Goal: Find specific page/section: Find specific page/section

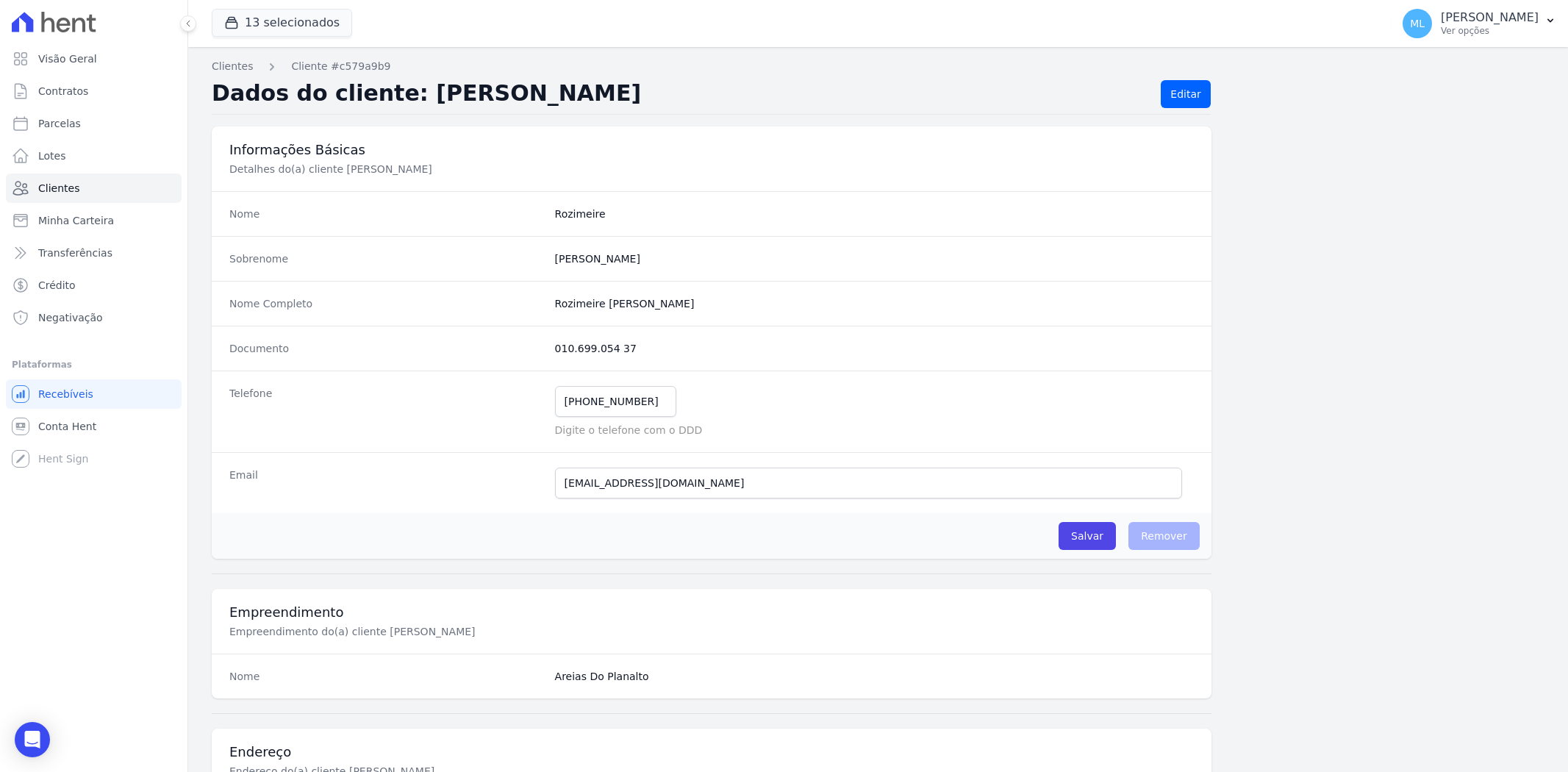
click at [106, 190] on link "Clientes" at bounding box center [93, 188] width 176 height 30
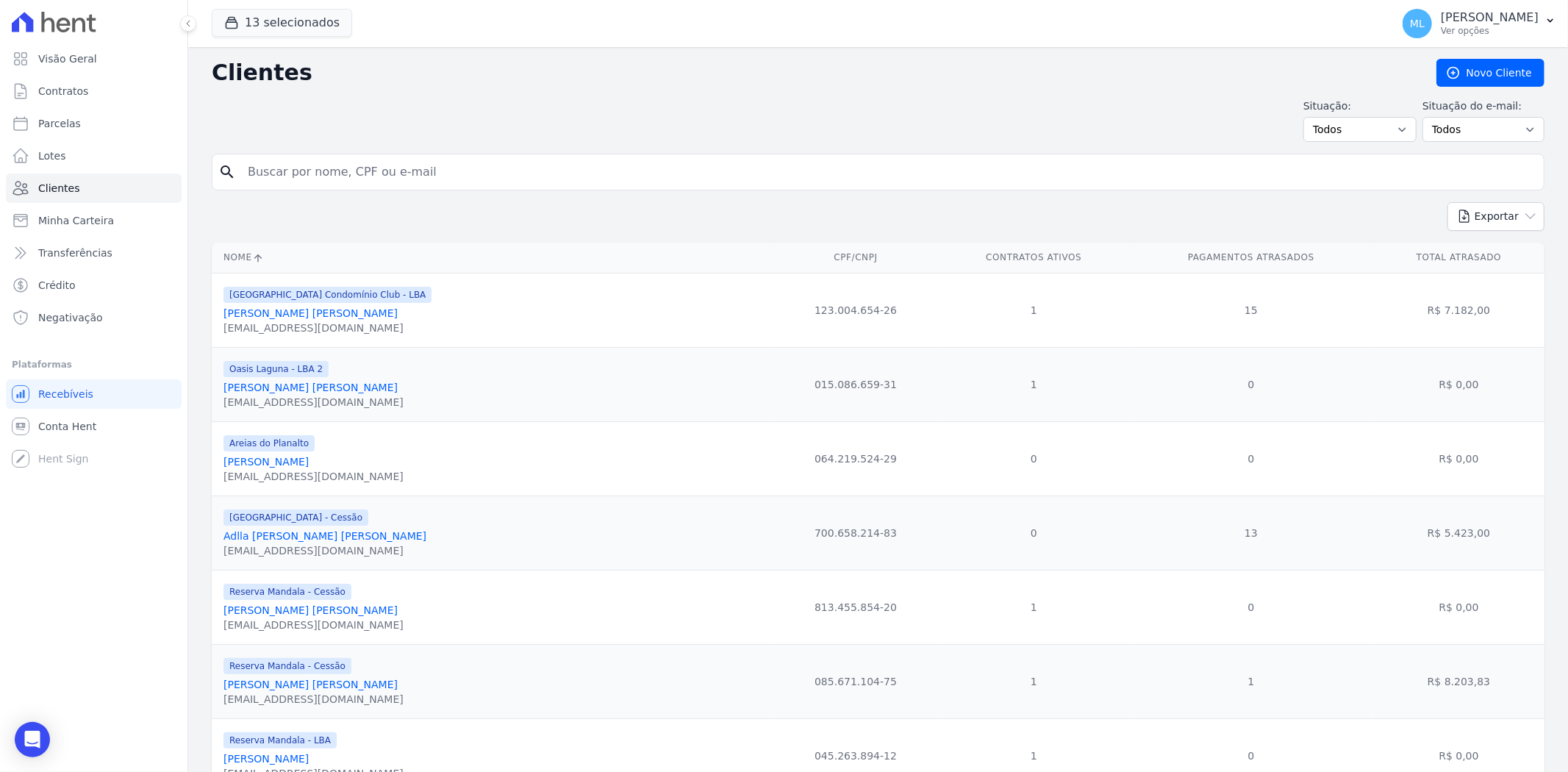
click at [434, 165] on input "search" at bounding box center [888, 172] width 1299 height 30
type input "mirnia"
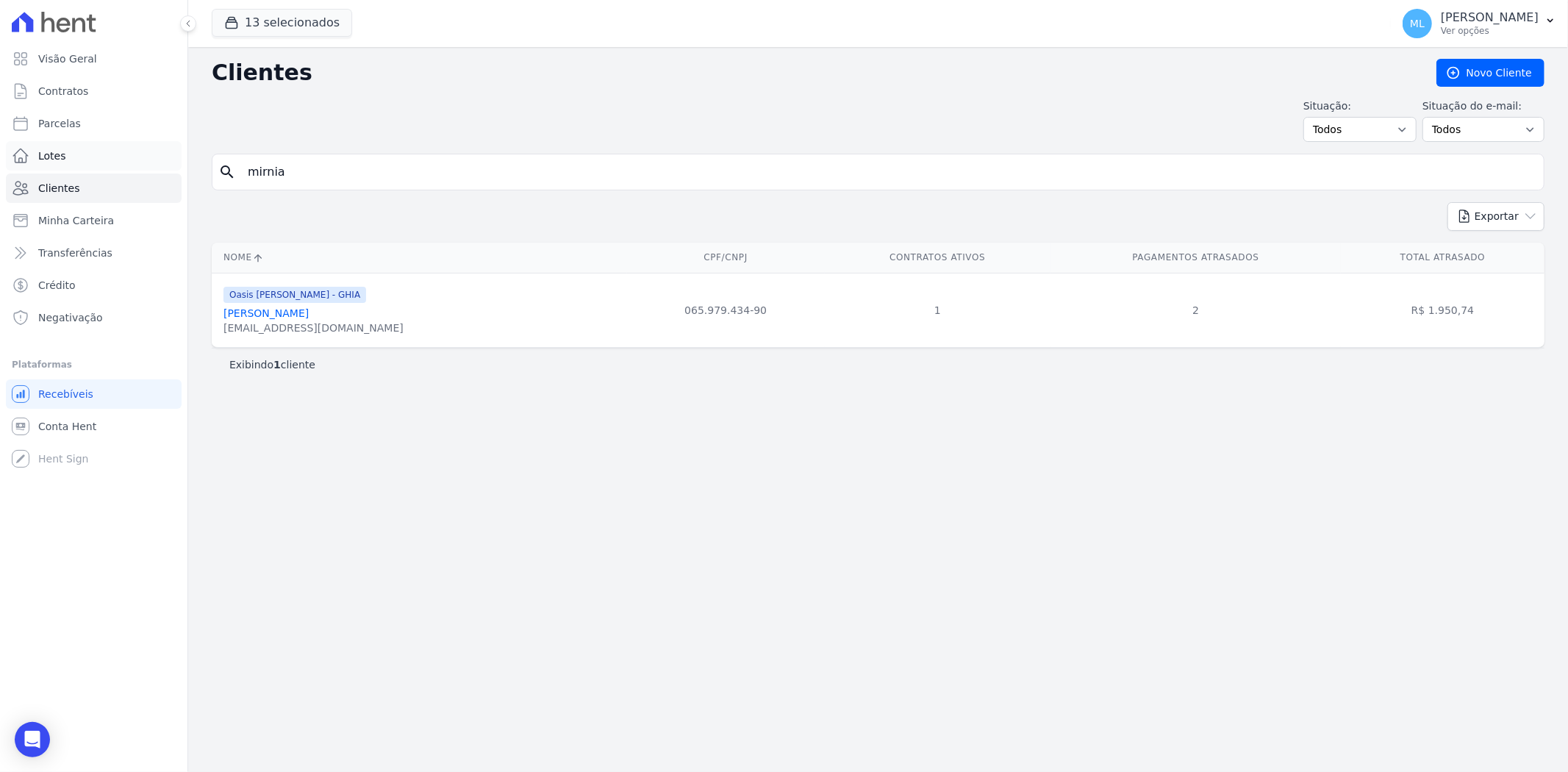
drag, startPoint x: 334, startPoint y: 173, endPoint x: 59, endPoint y: 167, distance: 275.1
click at [59, 167] on div "Visão Geral Contratos [GEOGRAPHIC_DATA] Lotes Clientes Minha Carteira Transferê…" at bounding box center [784, 386] width 1568 height 772
type input "THINA MICA"
click at [320, 311] on link "Thina [PERSON_NAME]" at bounding box center [282, 313] width 118 height 12
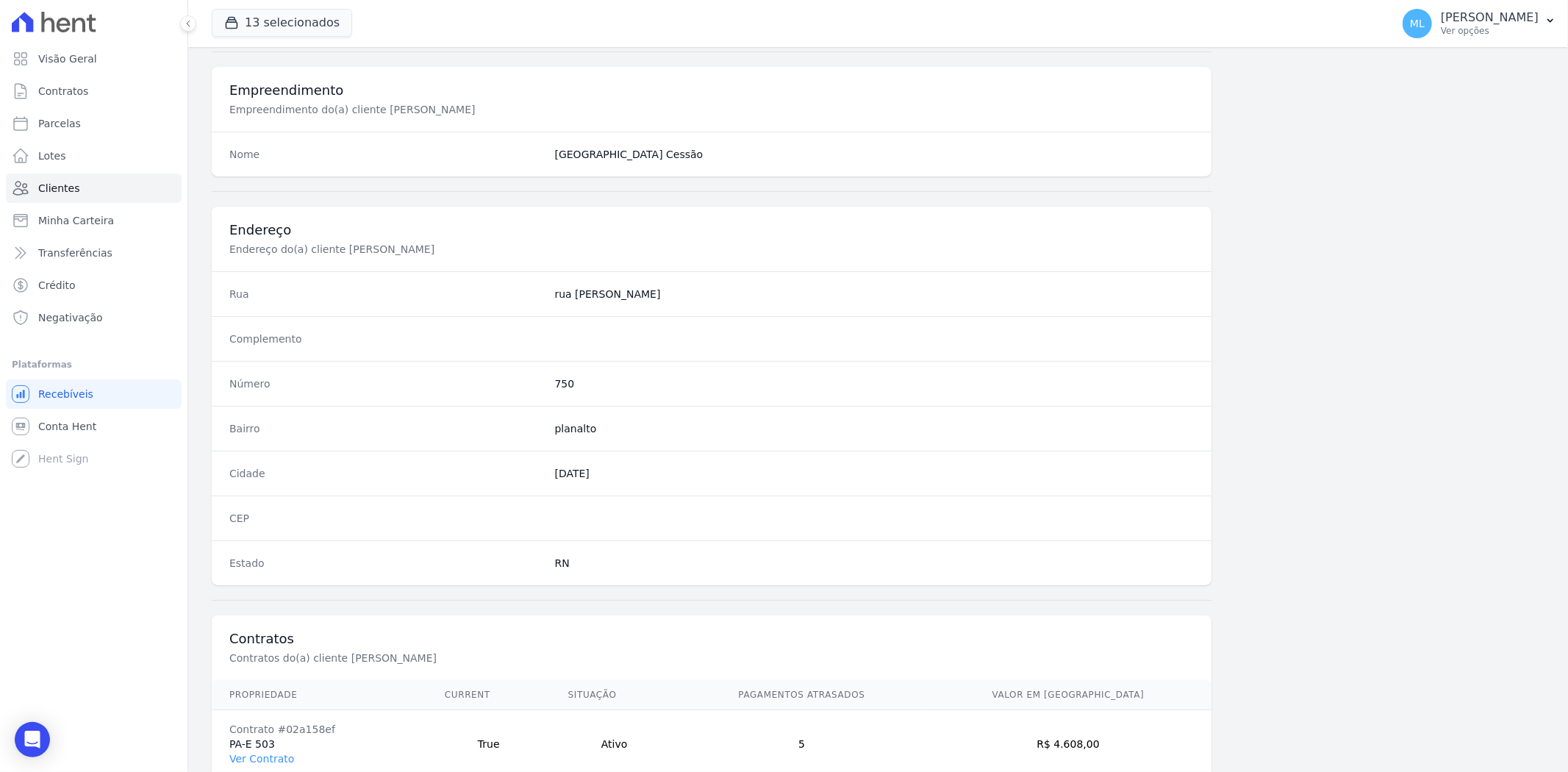
scroll to position [606, 0]
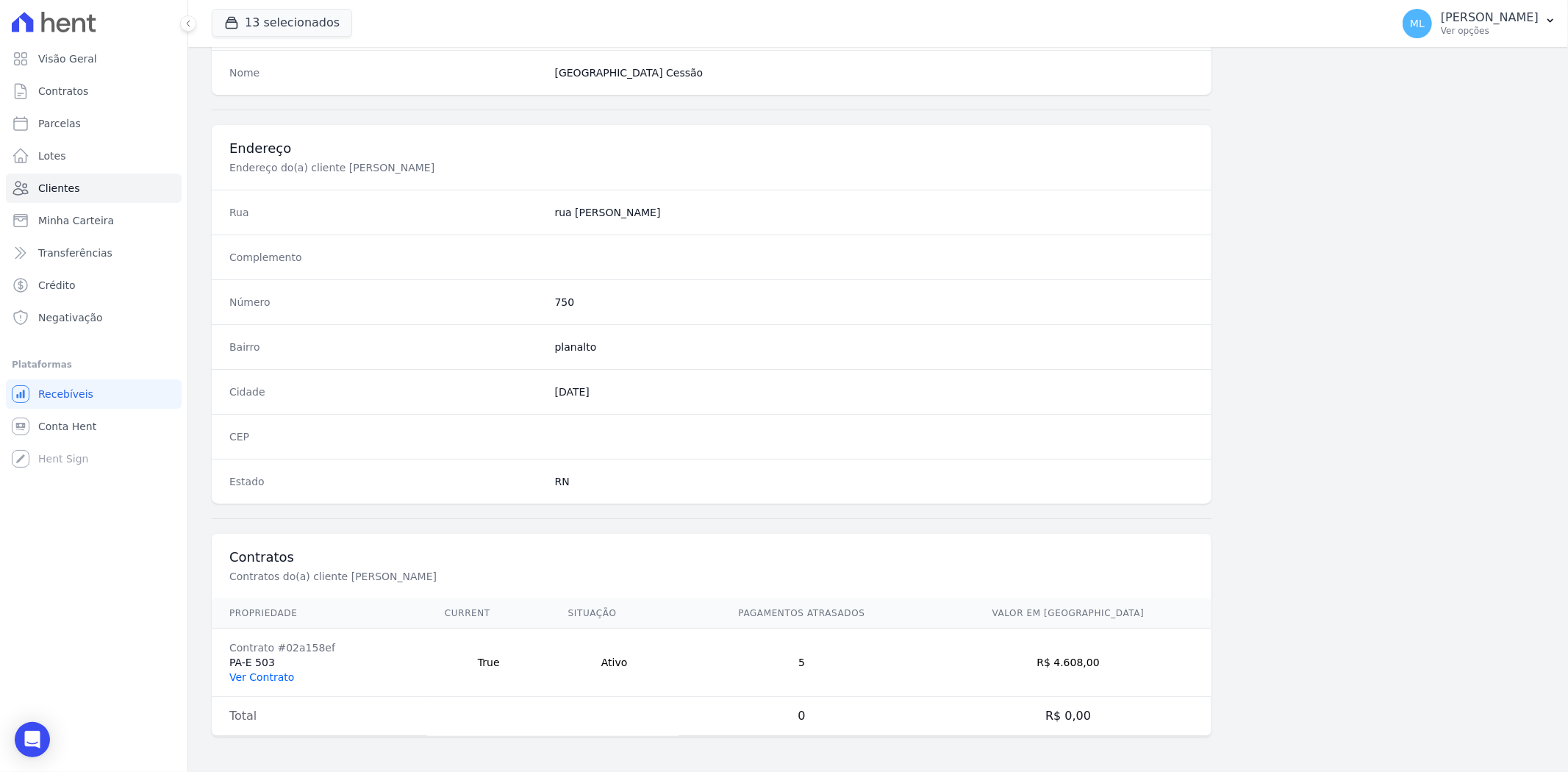
click at [277, 676] on link "Ver Contrato" at bounding box center [261, 677] width 64 height 12
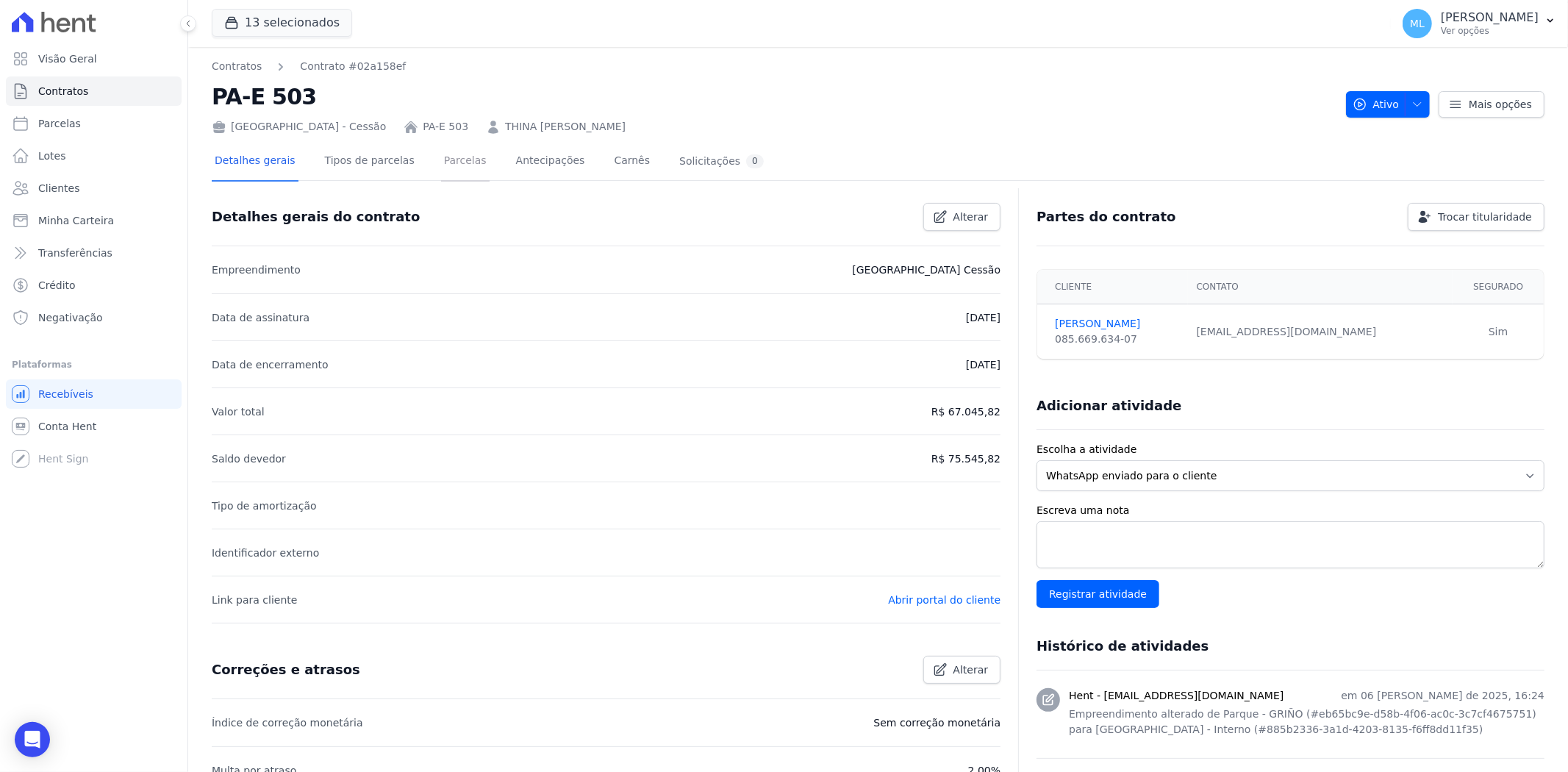
click at [450, 156] on link "Parcelas" at bounding box center [465, 162] width 48 height 39
